Goal: Navigation & Orientation: Find specific page/section

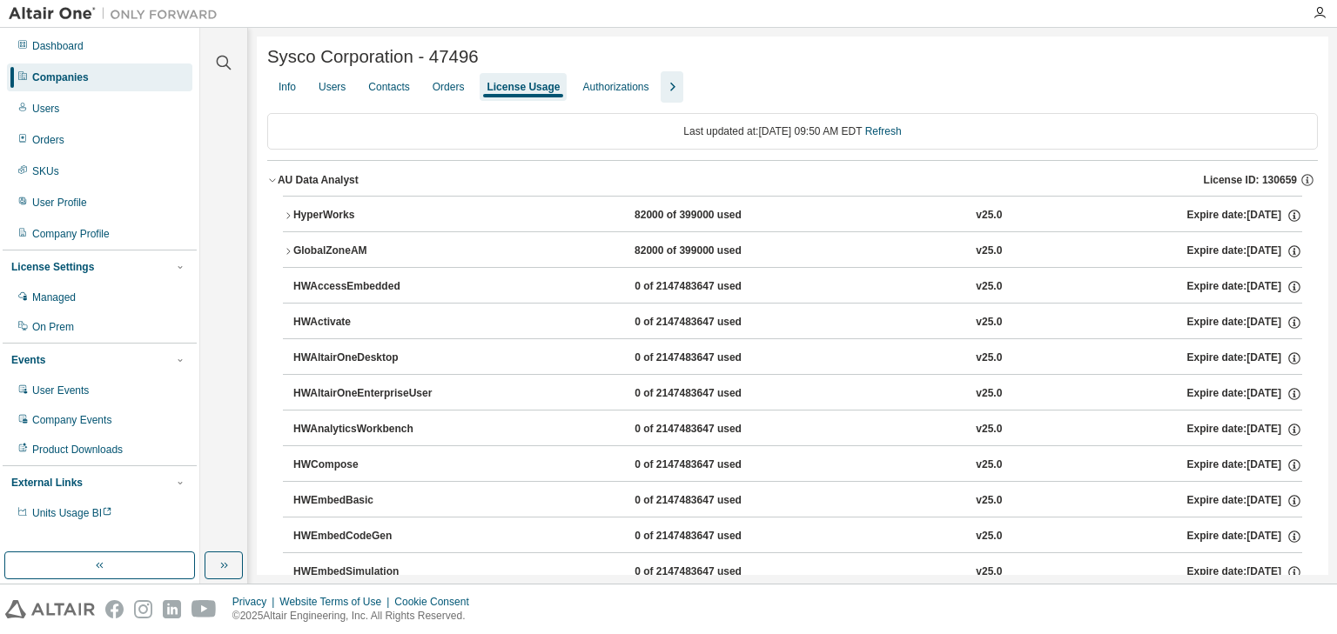
click at [268, 180] on icon "button" at bounding box center [272, 180] width 10 height 10
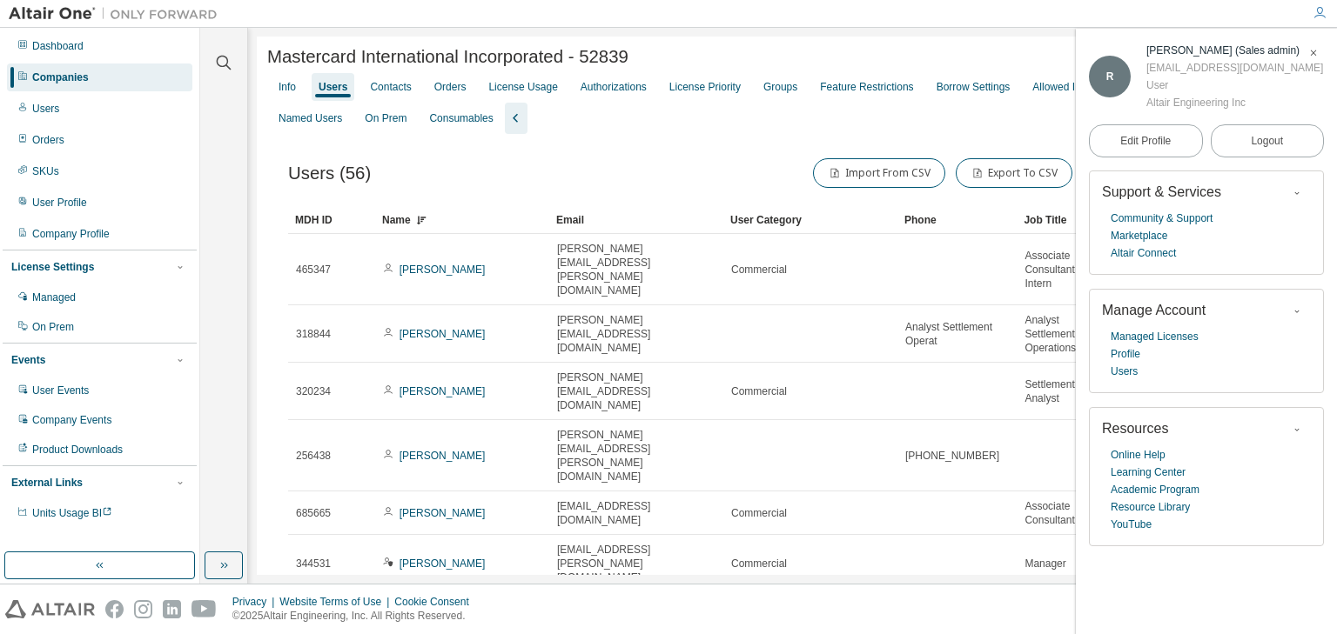
click at [1311, 57] on icon "button" at bounding box center [1313, 53] width 10 height 10
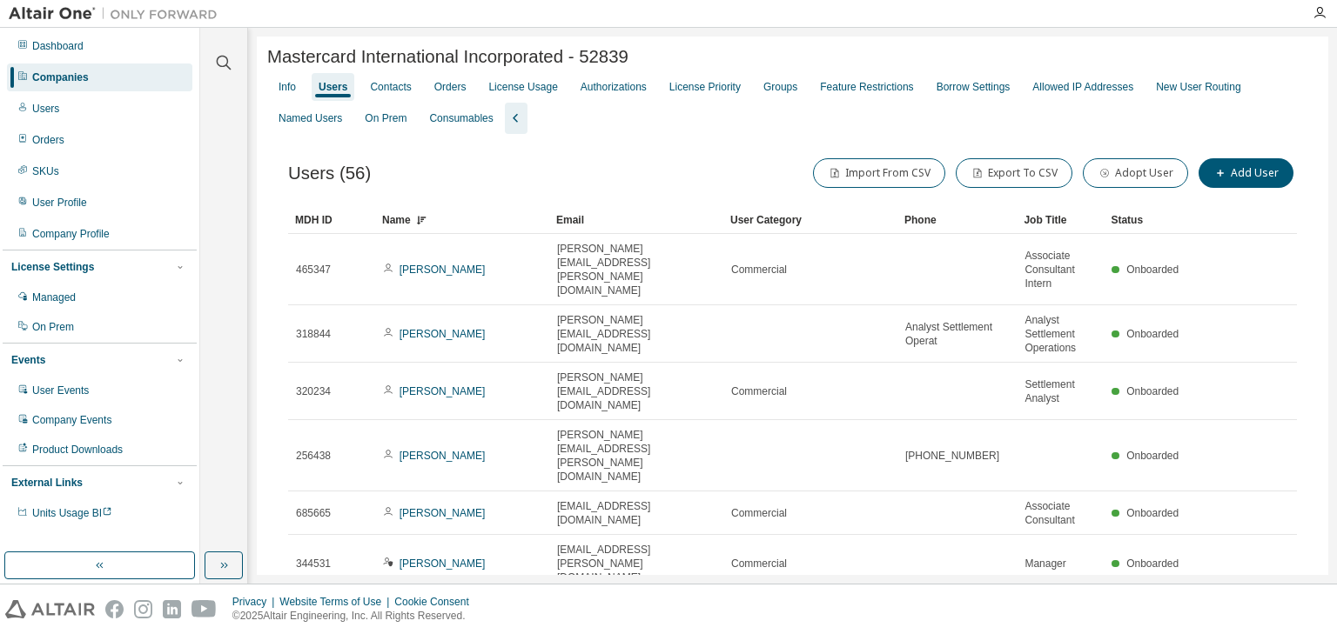
click at [542, 87] on div "License Usage" at bounding box center [522, 87] width 69 height 14
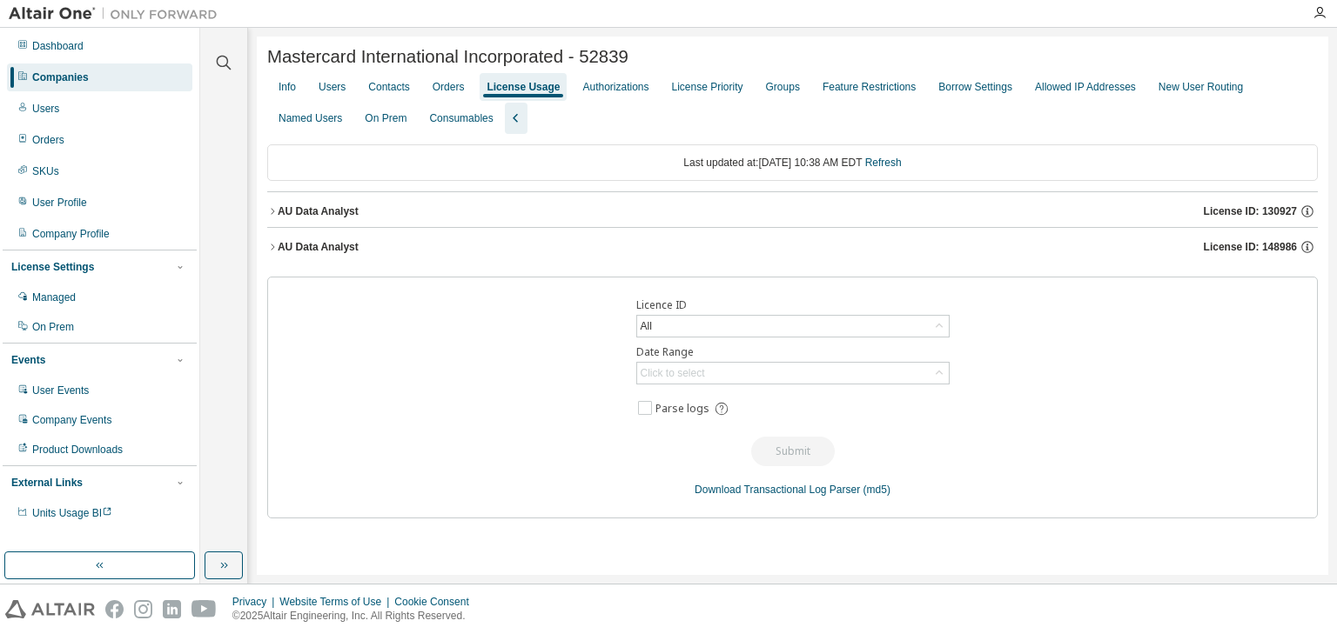
click at [268, 217] on icon "button" at bounding box center [272, 211] width 10 height 10
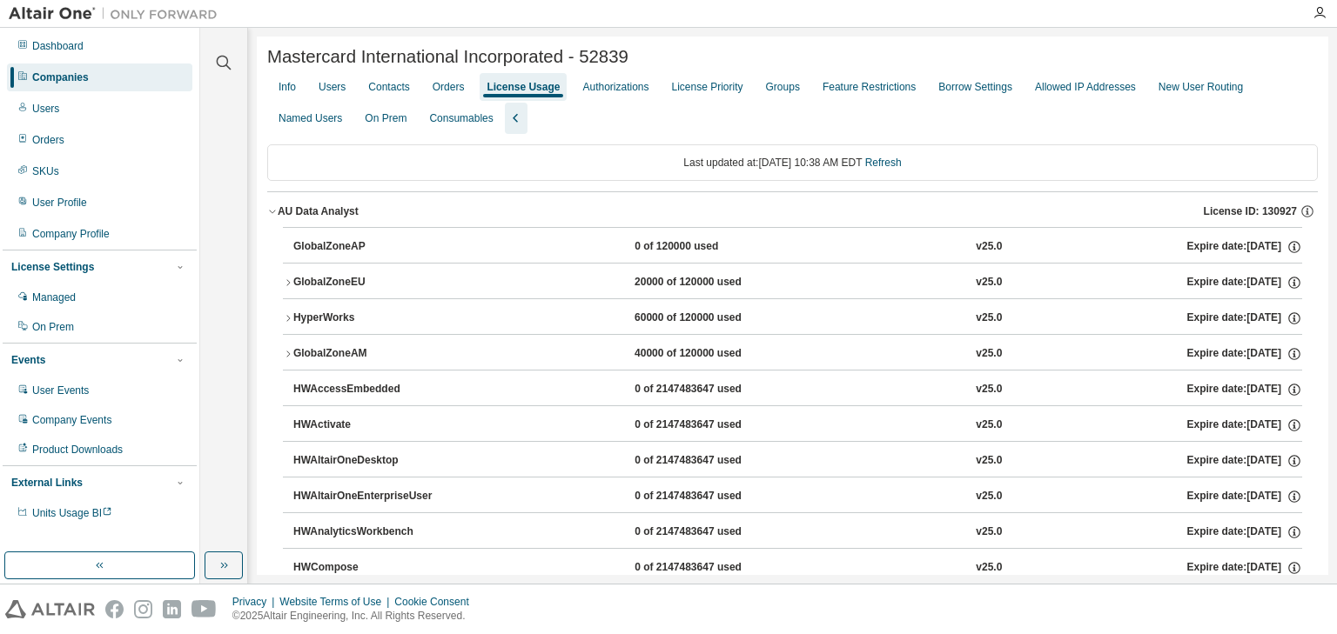
click at [268, 217] on icon "button" at bounding box center [272, 211] width 10 height 10
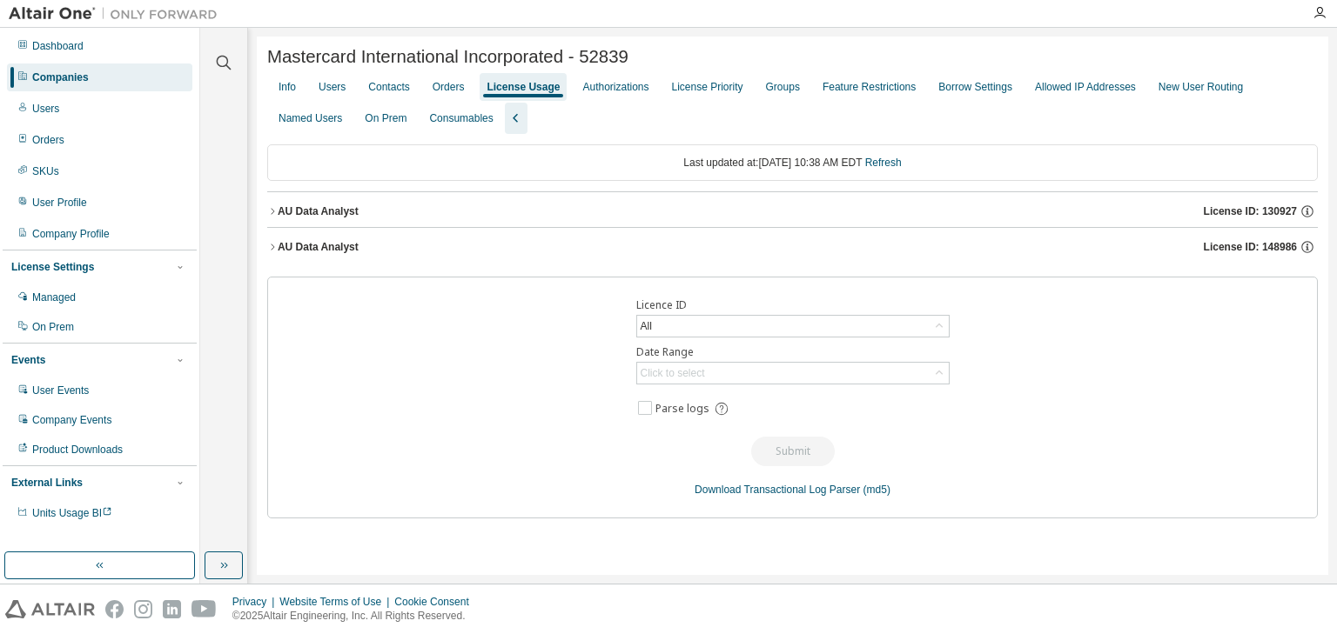
click at [270, 252] on icon "button" at bounding box center [272, 247] width 10 height 10
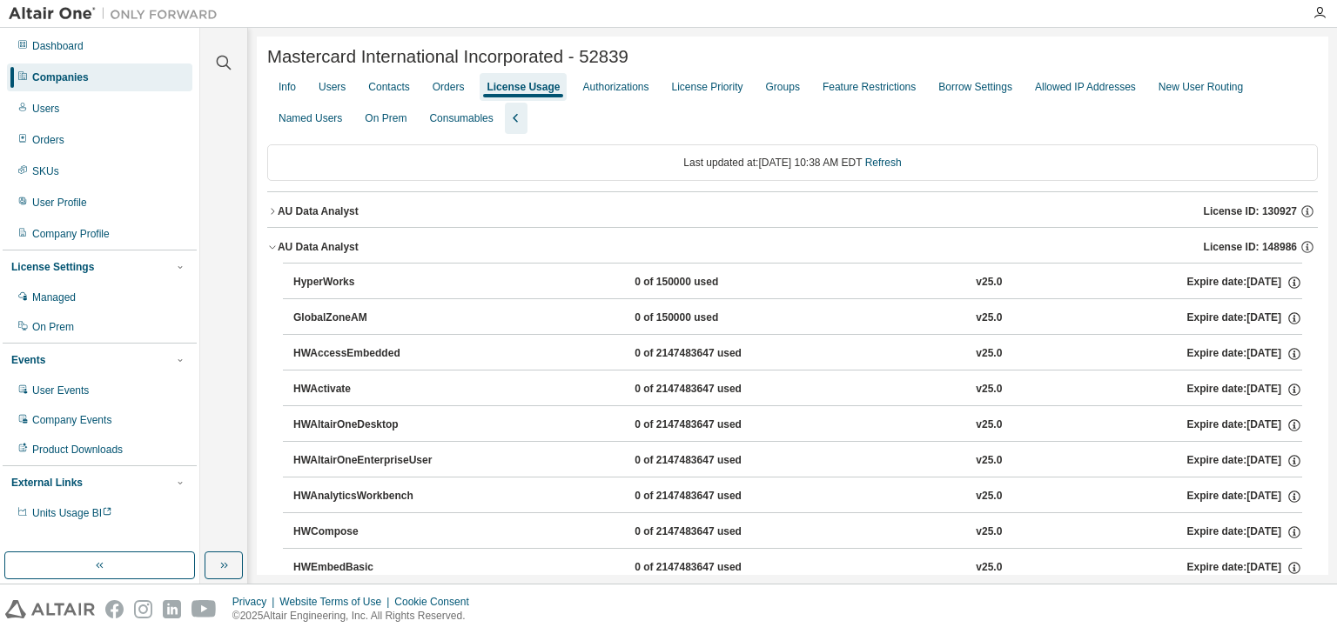
click at [336, 94] on div "Users" at bounding box center [332, 87] width 27 height 14
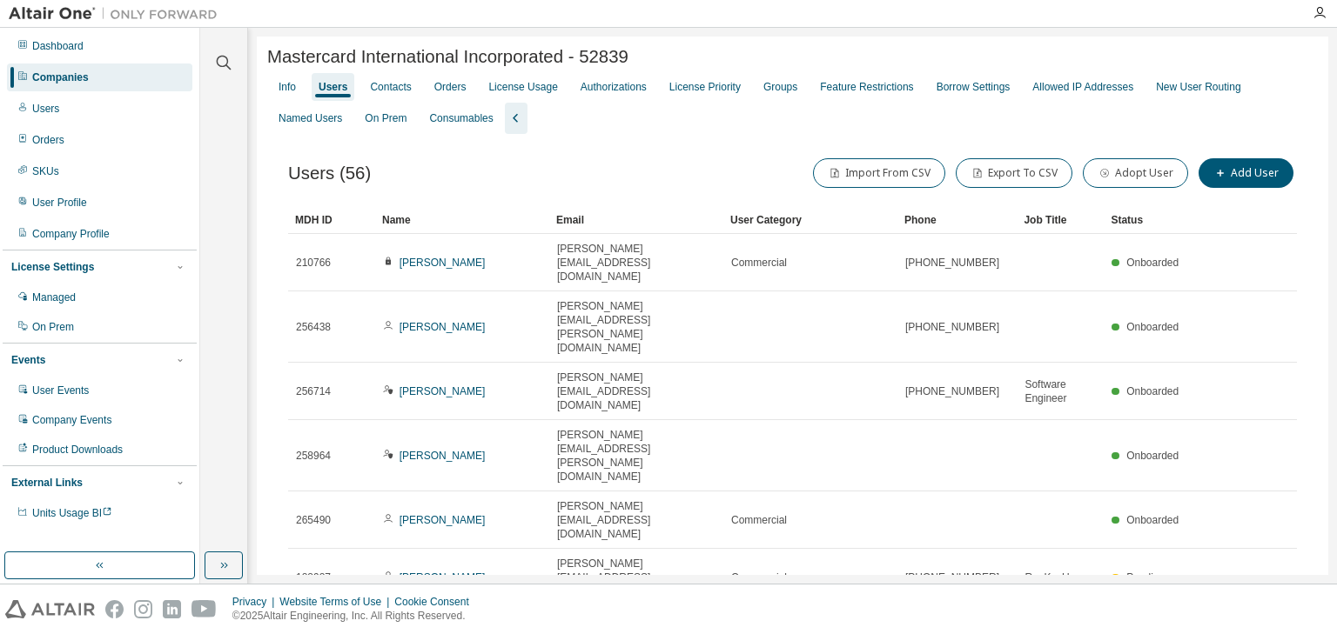
click at [528, 90] on div "License Usage" at bounding box center [522, 87] width 69 height 14
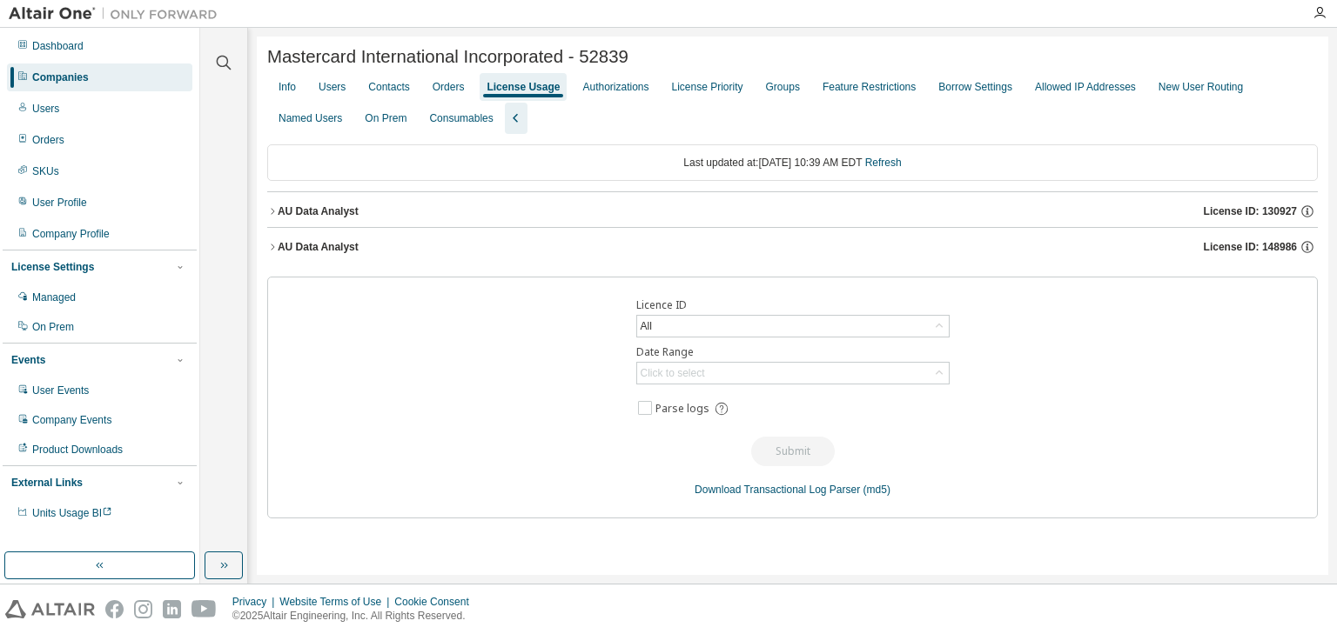
click at [268, 252] on icon "button" at bounding box center [272, 247] width 10 height 10
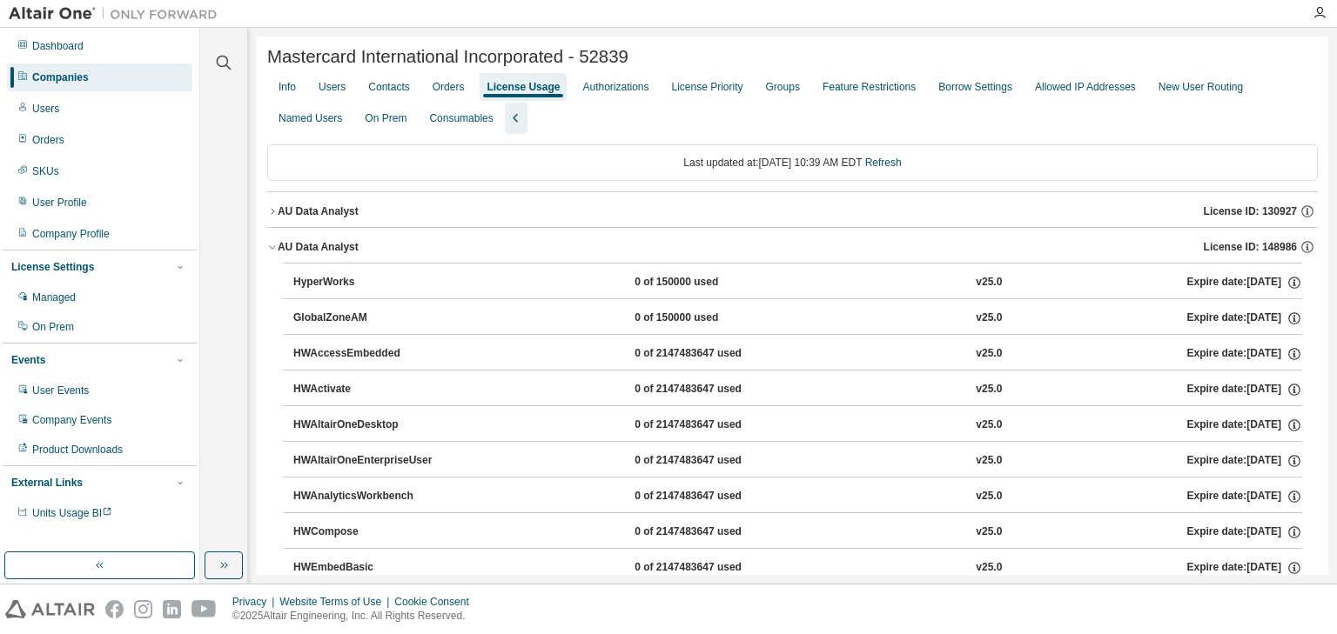
click at [273, 209] on icon "button" at bounding box center [272, 211] width 10 height 10
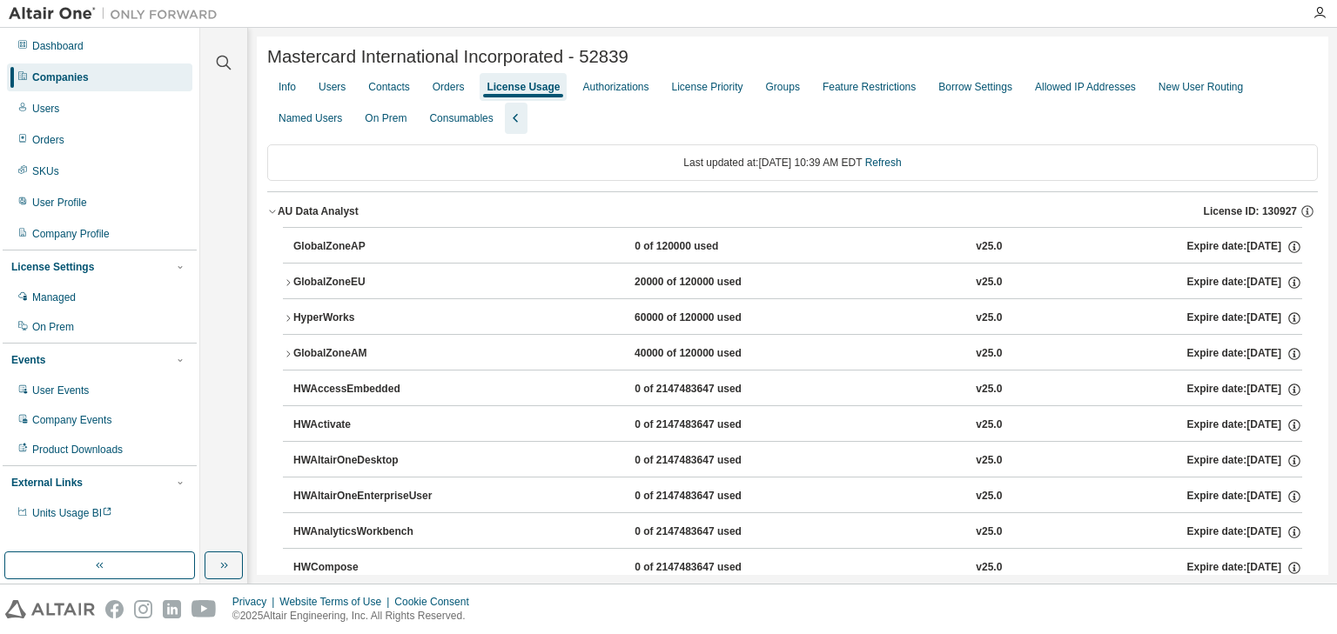
click at [272, 213] on icon "button" at bounding box center [272, 211] width 10 height 10
